Goal: Information Seeking & Learning: Learn about a topic

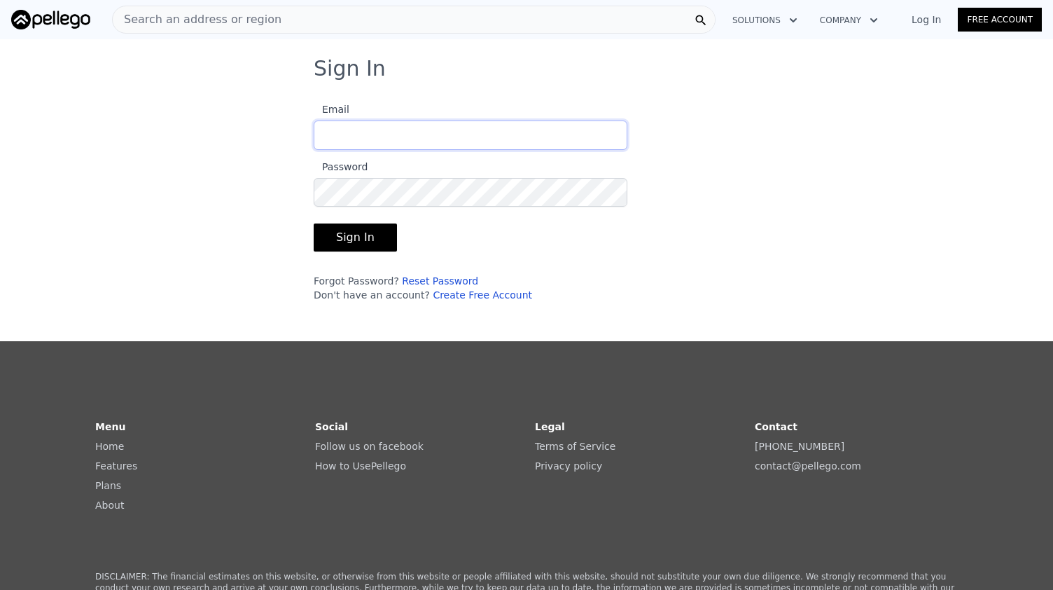
type input "[PERSON_NAME][EMAIL_ADDRESS][PERSON_NAME][DOMAIN_NAME]"
click at [357, 239] on button "Sign In" at bounding box center [355, 237] width 83 height 28
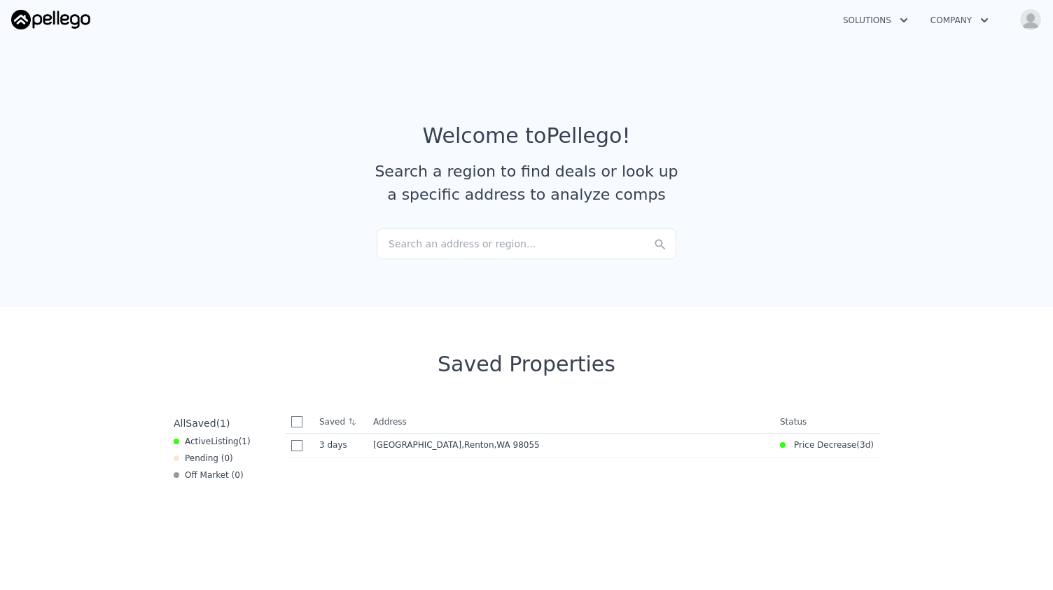
click at [214, 443] on span "Listing" at bounding box center [225, 441] width 28 height 10
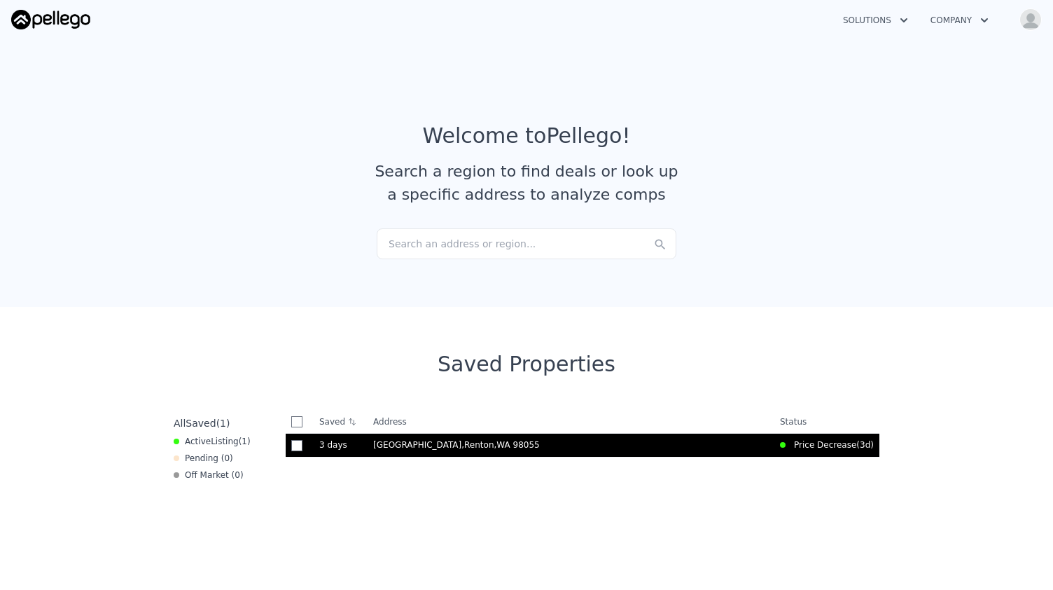
click at [426, 450] on td "1521 Lake Ave S , Renton , WA 98055" at bounding box center [571, 445] width 407 height 24
